Goal: Transaction & Acquisition: Obtain resource

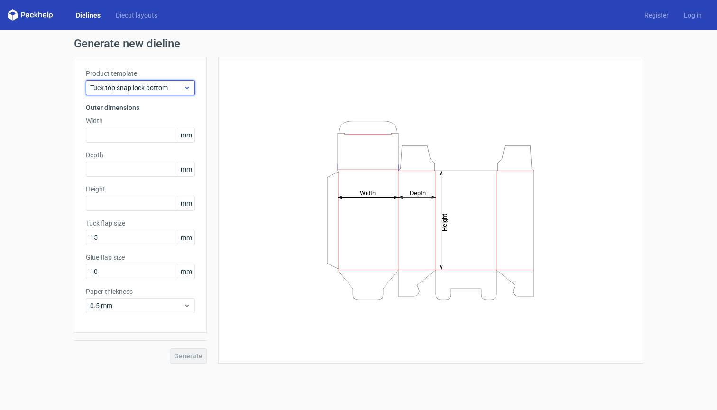
click at [145, 90] on span "Tuck top snap lock bottom" at bounding box center [136, 87] width 93 height 9
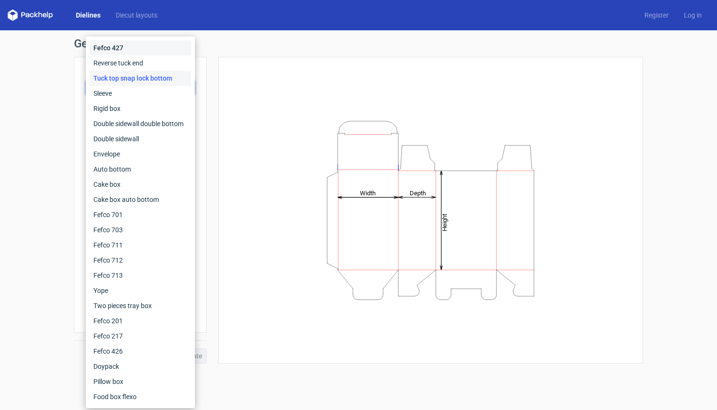
click at [131, 50] on div "Fefco 427" at bounding box center [140, 47] width 101 height 15
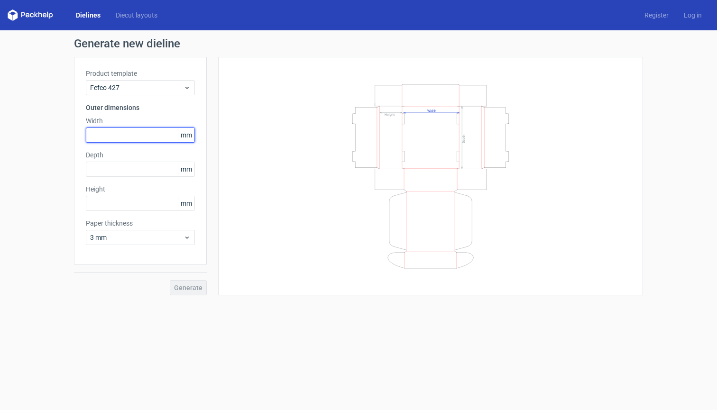
click at [122, 137] on input "text" at bounding box center [140, 134] width 109 height 15
type input "220"
click at [127, 173] on input "text" at bounding box center [140, 169] width 109 height 15
type input "320"
click at [125, 207] on input "text" at bounding box center [140, 203] width 109 height 15
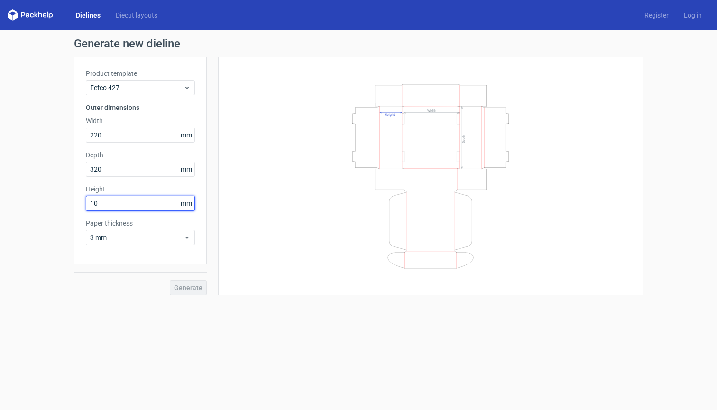
type input "100"
click at [195, 287] on span "Generate" at bounding box center [188, 287] width 28 height 7
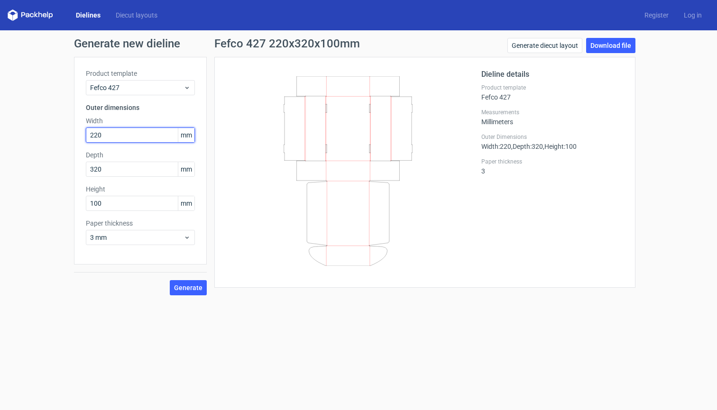
click at [105, 136] on input "220" at bounding box center [140, 134] width 109 height 15
type input "2"
type input "360"
click at [113, 172] on input "320" at bounding box center [140, 169] width 109 height 15
type input "3"
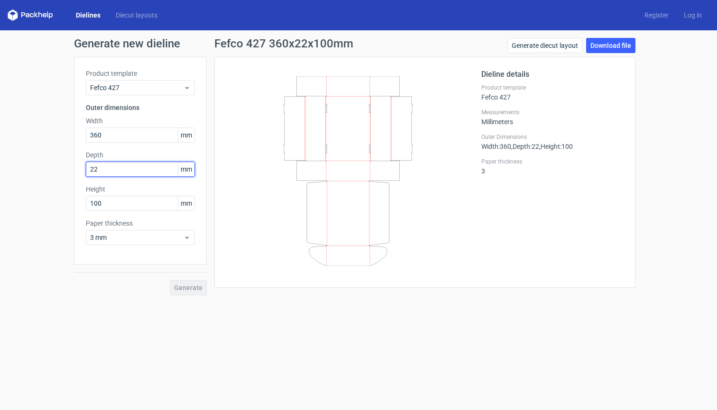
type input "220"
click at [199, 287] on span "Generate" at bounding box center [188, 287] width 28 height 7
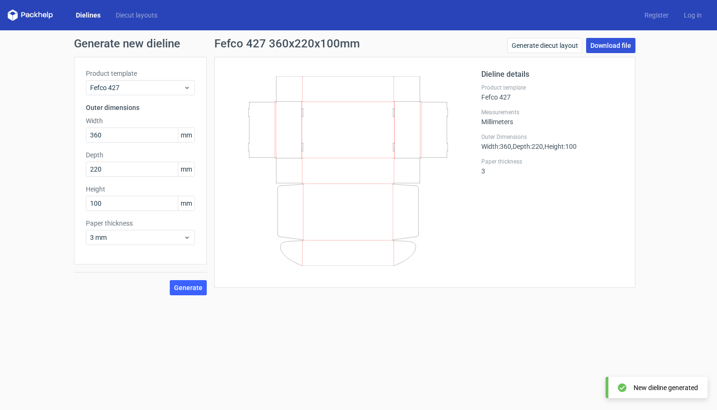
click at [614, 44] on link "Download file" at bounding box center [610, 45] width 49 height 15
click at [409, 320] on form "Generate new dieline Product template Fefco 427 Outer dimensions Width 360 mm D…" at bounding box center [358, 220] width 717 height 380
